Goal: Task Accomplishment & Management: Complete application form

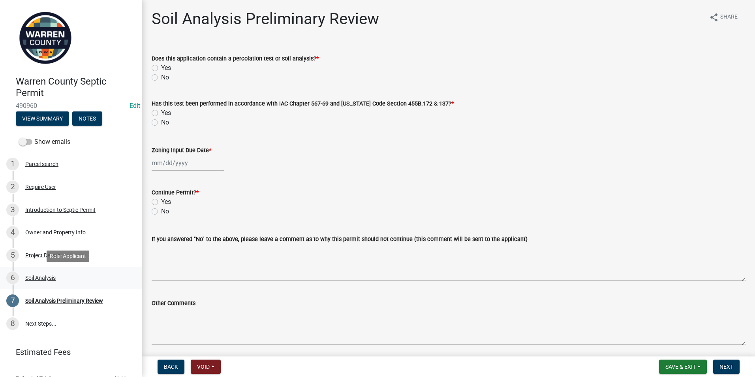
click at [32, 276] on div "Soil Analysis" at bounding box center [40, 278] width 30 height 6
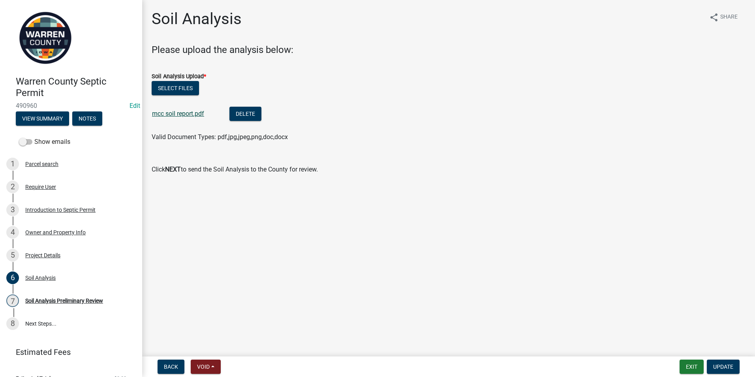
click at [187, 113] on link "mcc soil report.pdf" at bounding box center [178, 113] width 52 height 7
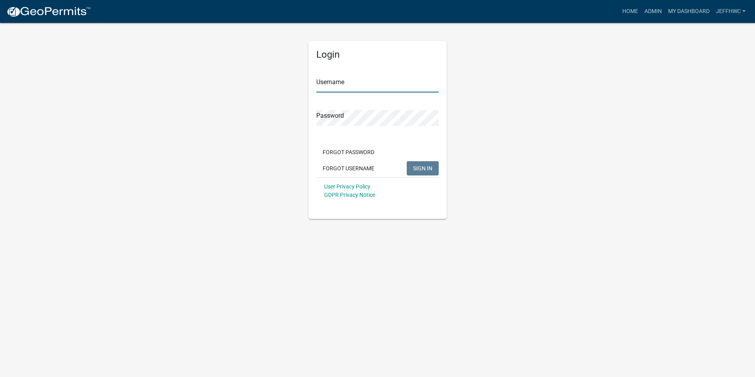
type input "JeffHWC"
click at [424, 165] on span "SIGN IN" at bounding box center [422, 168] width 19 height 6
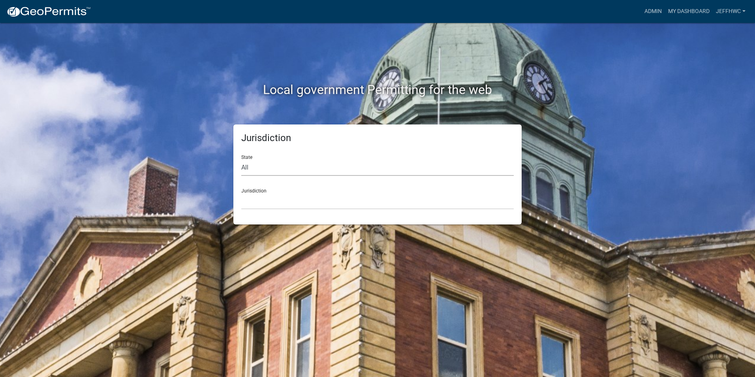
click at [265, 172] on select "All Colorado Georgia Indiana Iowa Kansas Minnesota Ohio South Carolina Wisconsin" at bounding box center [377, 167] width 272 height 16
select select "Iowa"
click at [241, 159] on select "All Colorado Georgia Indiana Iowa Kansas Minnesota Ohio South Carolina Wisconsin" at bounding box center [377, 167] width 272 height 16
click at [260, 200] on select "Boone County, Iowa Butler County, Iowa Cerro Gordo County, Iowa City of Harlan,…" at bounding box center [377, 201] width 272 height 16
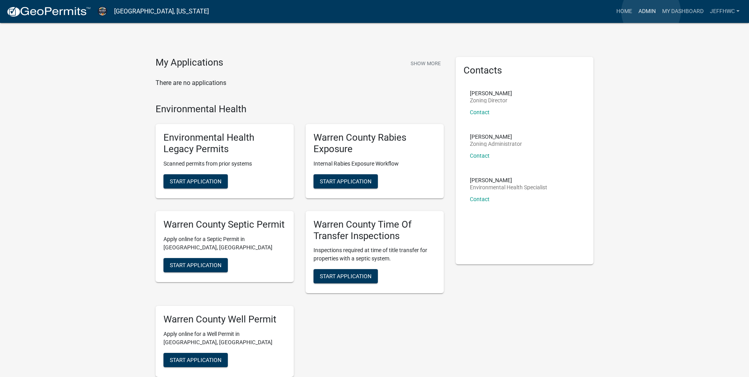
click at [651, 12] on link "Admin" at bounding box center [647, 11] width 24 height 15
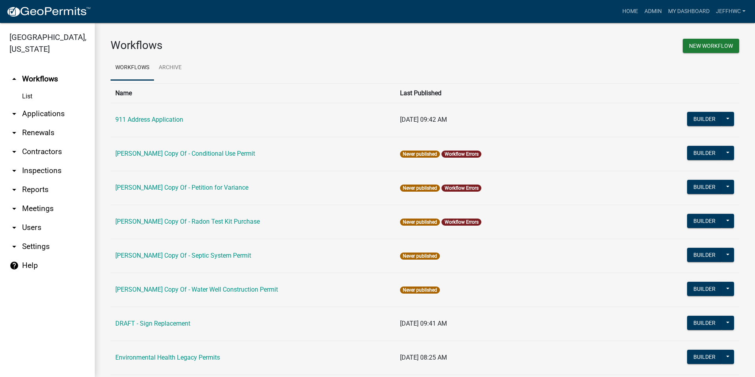
click at [18, 109] on icon "arrow_drop_down" at bounding box center [13, 113] width 9 height 9
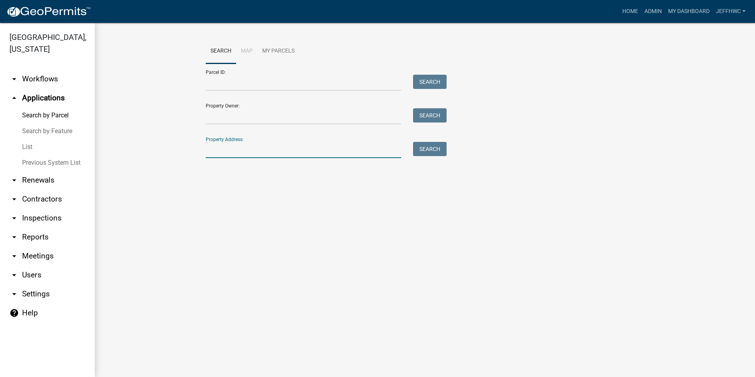
click at [241, 152] on input "Property Address:" at bounding box center [303, 150] width 195 height 16
type input "9951"
click at [435, 148] on button "Search" at bounding box center [430, 149] width 34 height 14
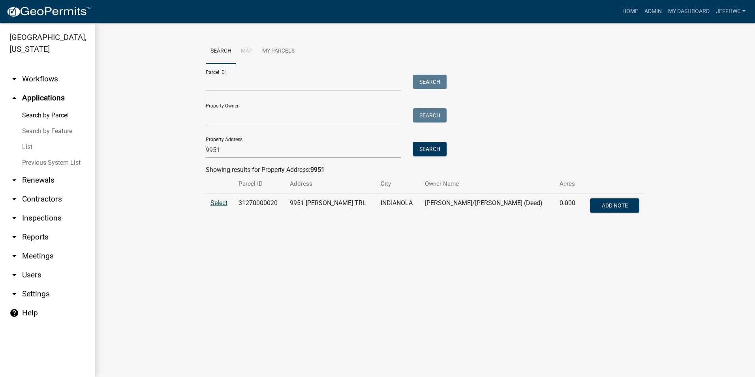
click at [218, 203] on span "Select" at bounding box center [218, 202] width 17 height 7
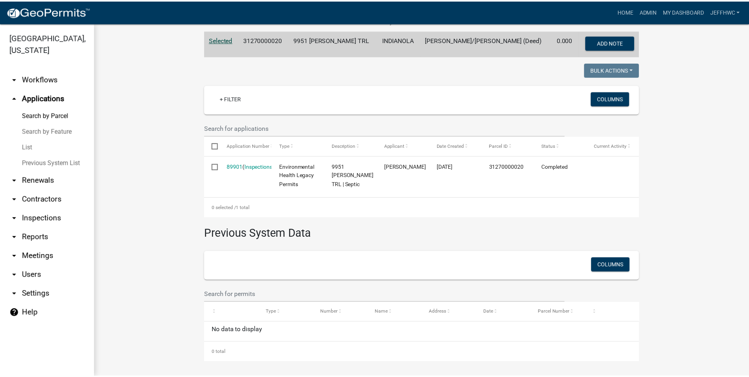
scroll to position [164, 0]
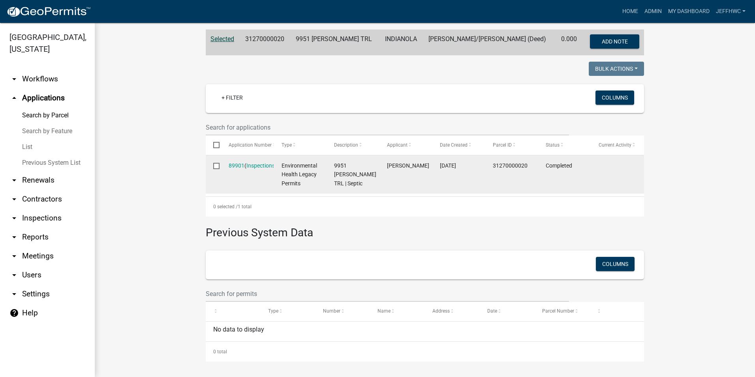
click at [215, 165] on input "checkbox" at bounding box center [215, 165] width 5 height 5
checkbox input "true"
click at [236, 165] on link "89901" at bounding box center [237, 165] width 16 height 6
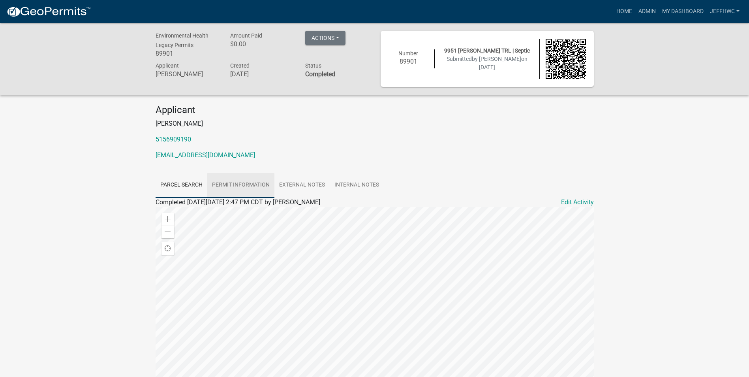
click at [235, 180] on link "Permit Information" at bounding box center [240, 184] width 67 height 25
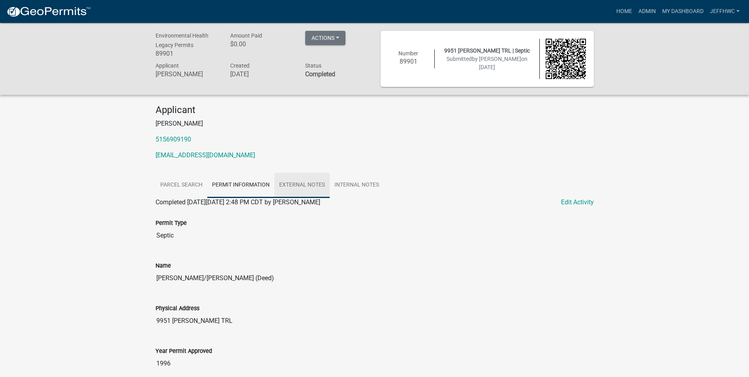
click at [302, 185] on link "External Notes" at bounding box center [301, 184] width 55 height 25
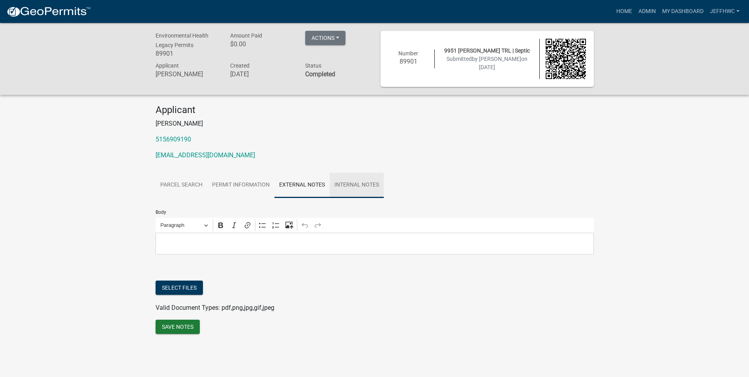
click at [357, 187] on link "Internal Notes" at bounding box center [357, 184] width 54 height 25
click at [320, 114] on h4 "Applicant" at bounding box center [375, 109] width 438 height 11
click at [169, 184] on link "Parcel search" at bounding box center [182, 184] width 52 height 25
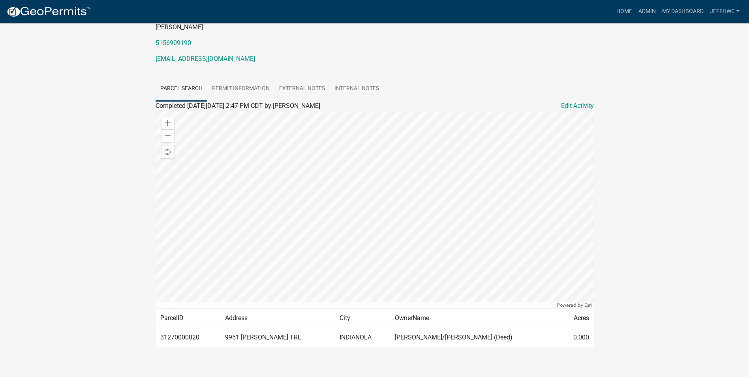
scroll to position [106, 0]
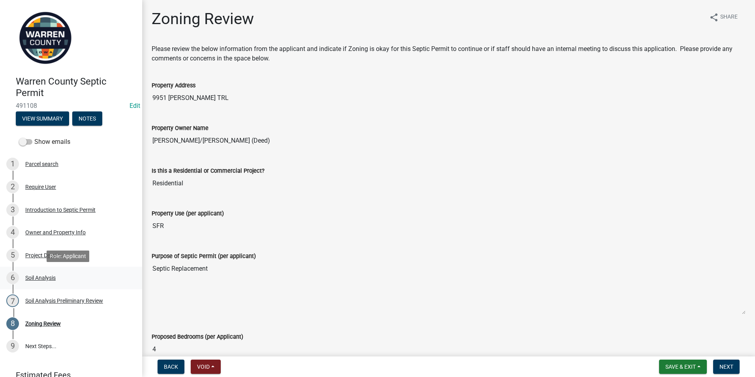
click at [44, 276] on div "Soil Analysis" at bounding box center [40, 278] width 30 height 6
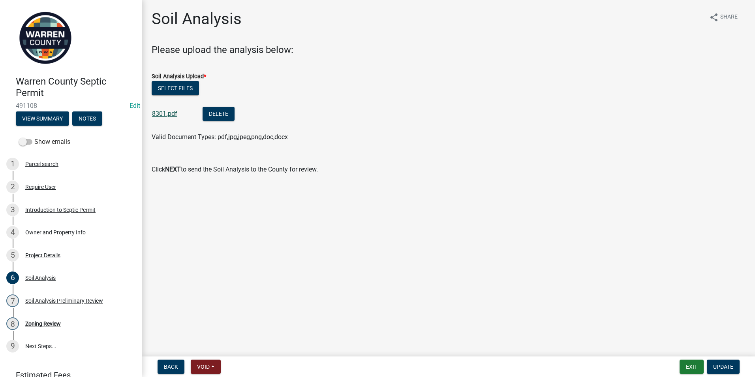
click at [167, 110] on link "8301.pdf" at bounding box center [164, 113] width 25 height 7
click at [327, 116] on li "8301.pdf Delete" at bounding box center [449, 114] width 594 height 29
